Goal: Communication & Community: Participate in discussion

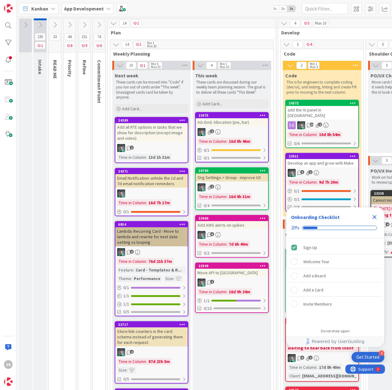
click at [251, 128] on div "1" at bounding box center [232, 132] width 72 height 8
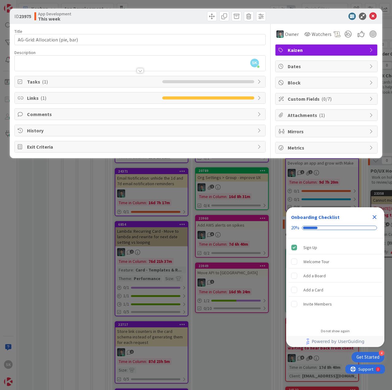
click at [26, 118] on div "Comments" at bounding box center [140, 114] width 251 height 11
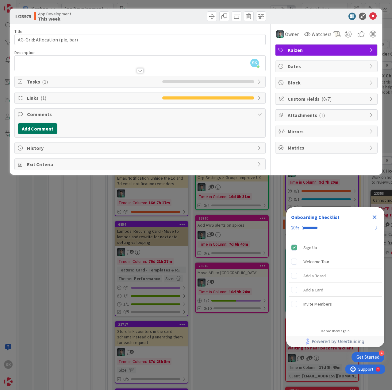
click at [38, 129] on button "Add Comment" at bounding box center [38, 128] width 40 height 11
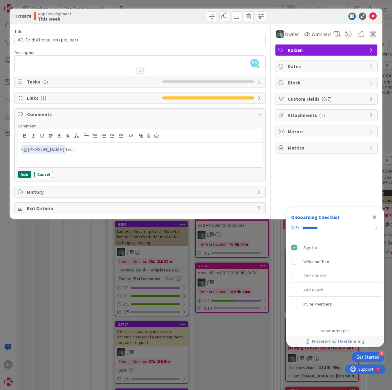
click at [27, 174] on button "Add" at bounding box center [25, 174] width 14 height 7
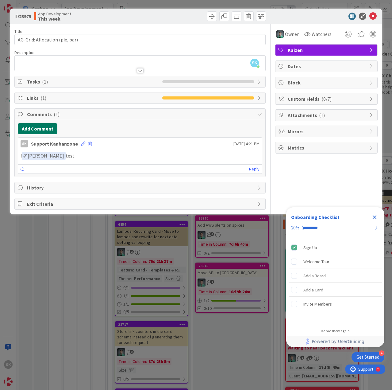
click at [49, 129] on button "Add Comment" at bounding box center [38, 128] width 40 height 11
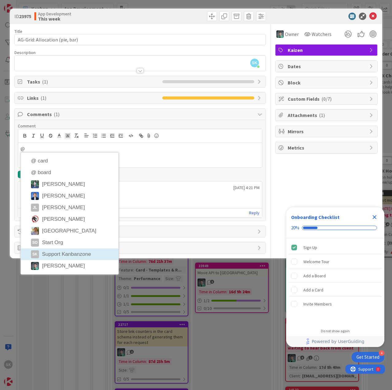
click at [71, 253] on li "SK Support Kanbanzone" at bounding box center [70, 254] width 98 height 12
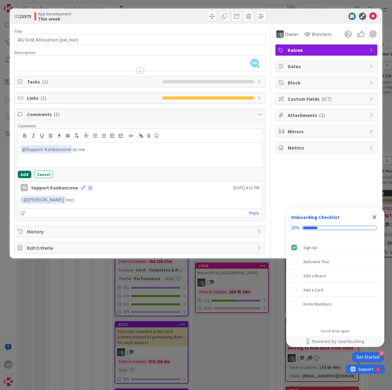
click at [23, 173] on button "Add" at bounding box center [25, 174] width 14 height 7
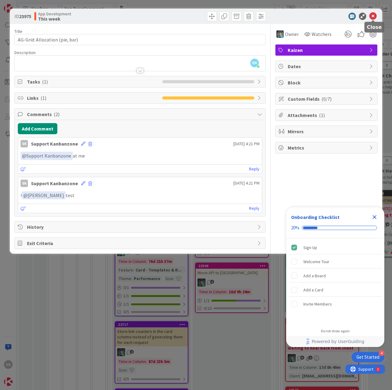
click at [375, 17] on icon at bounding box center [373, 16] width 7 height 7
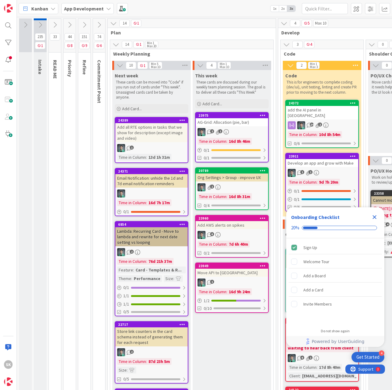
click at [375, 216] on icon "Close Checklist" at bounding box center [375, 217] width 4 height 4
